Goal: Transaction & Acquisition: Download file/media

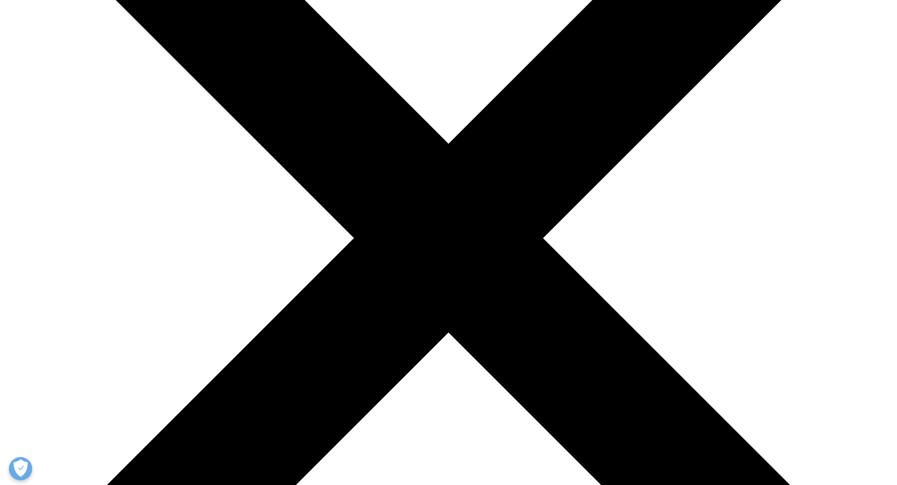
scroll to position [381, 0]
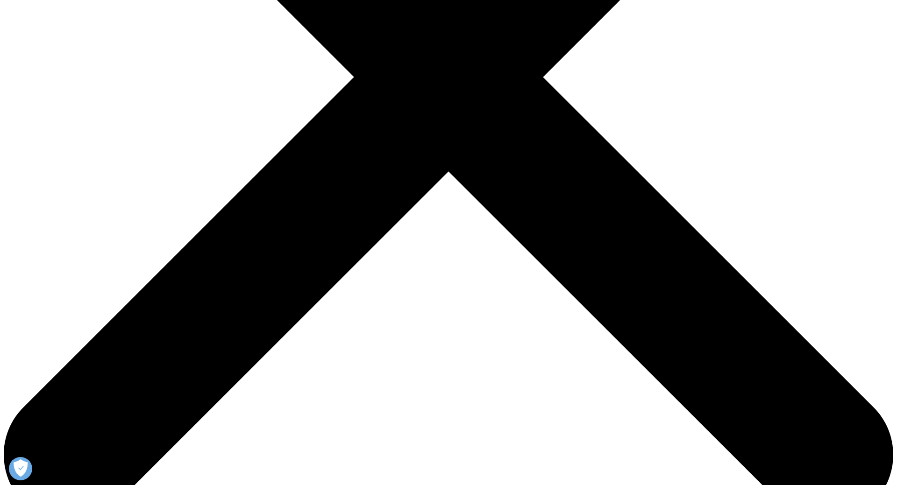
type input "evan"
type input "[PERSON_NAME]"
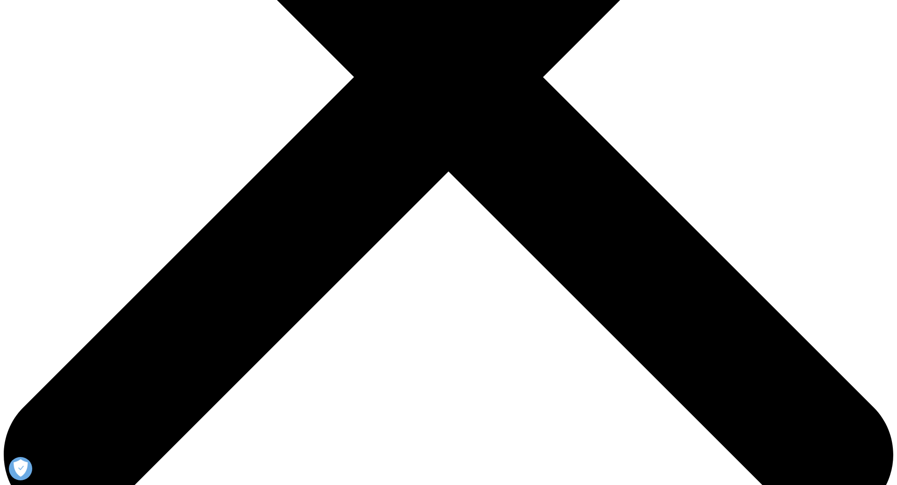
type input "[EMAIL_ADDRESS][DOMAIN_NAME]"
select select "[GEOGRAPHIC_DATA]"
type input "PORTFOLIO MANAGER"
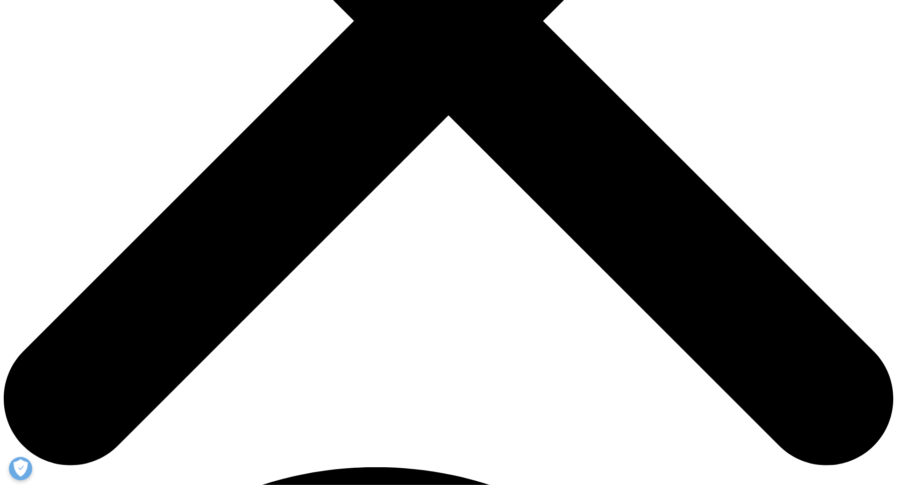
scroll to position [477, 0]
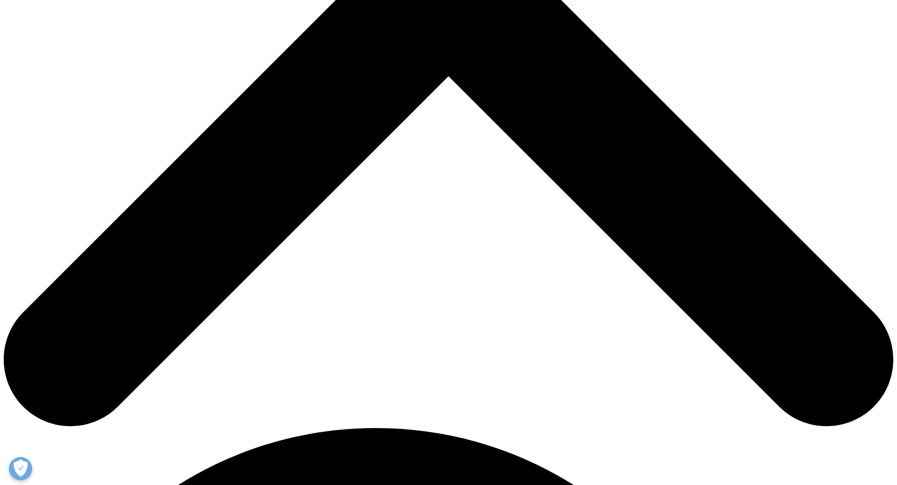
type input "[PERSON_NAME] rock"
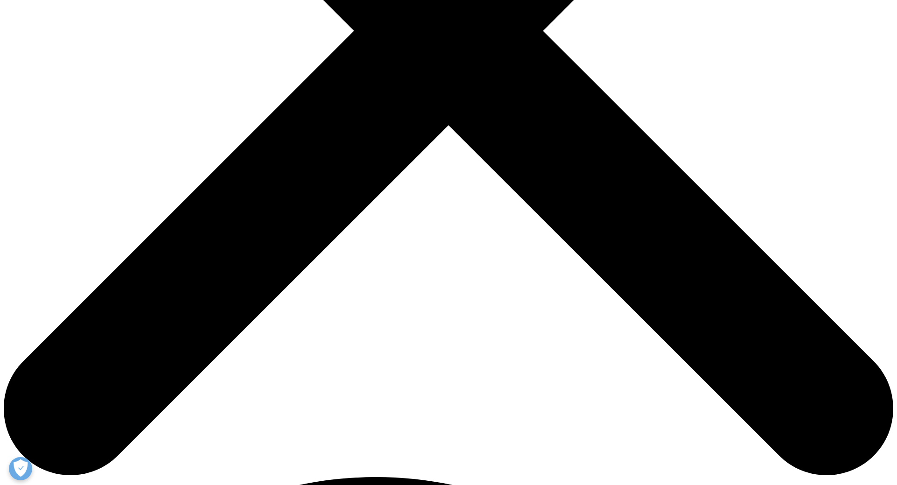
scroll to position [380, 0]
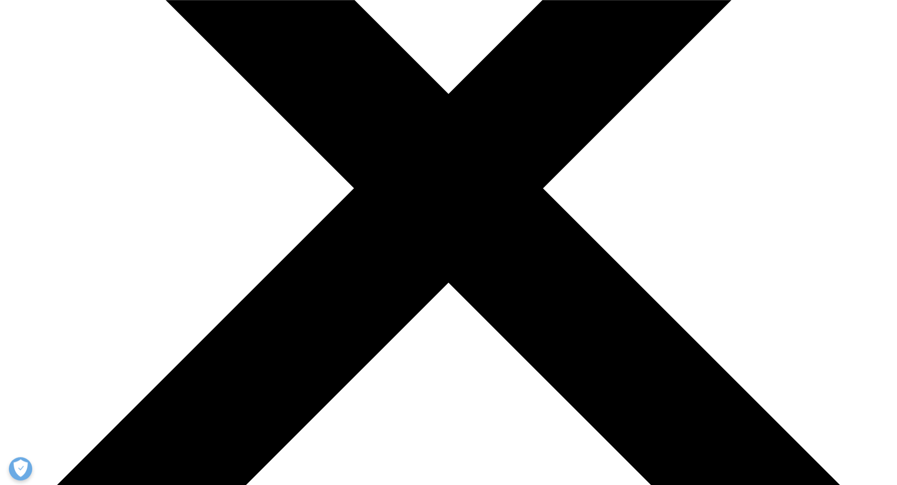
scroll to position [237, 0]
